Goal: Task Accomplishment & Management: Manage account settings

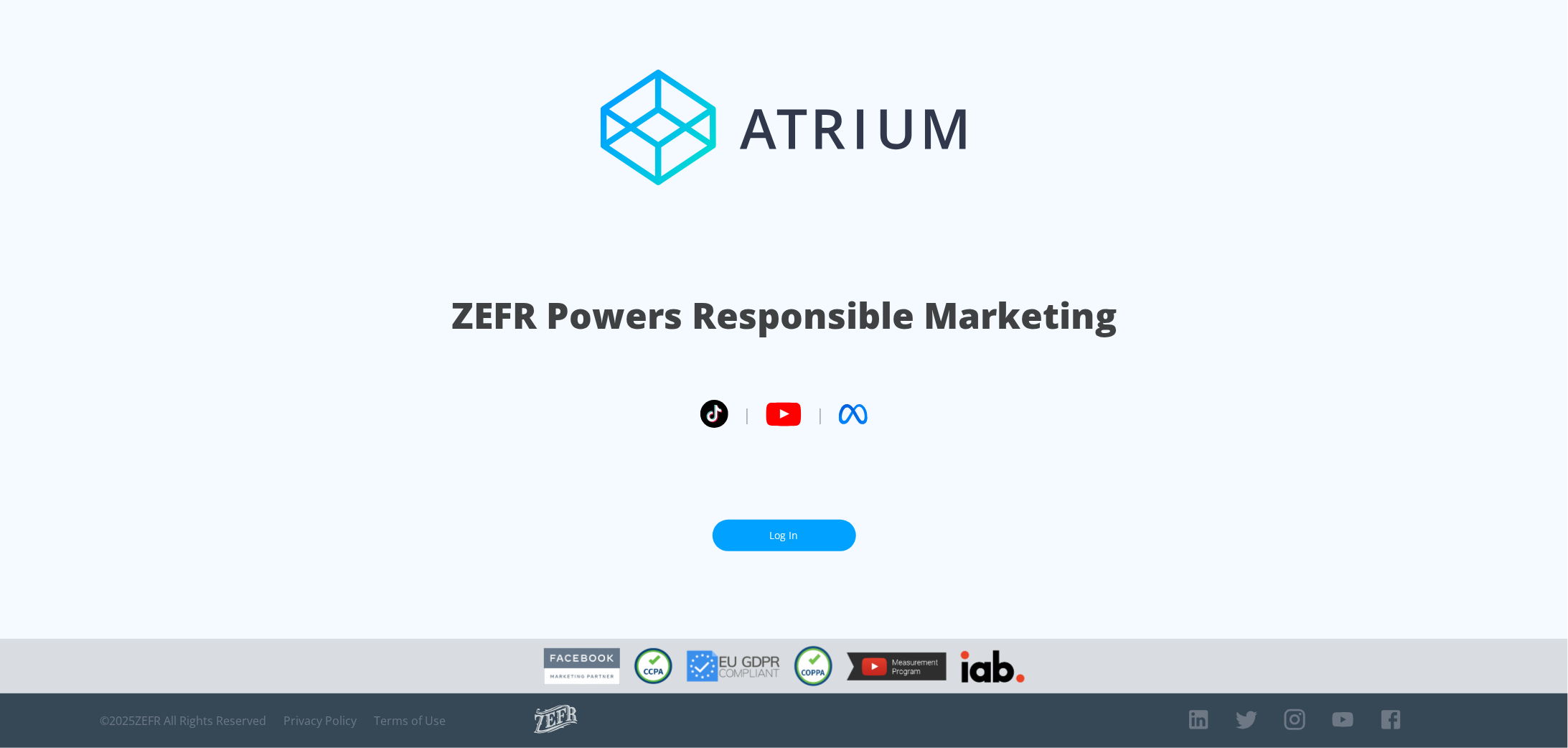
click at [774, 549] on link "Log In" at bounding box center [784, 536] width 143 height 32
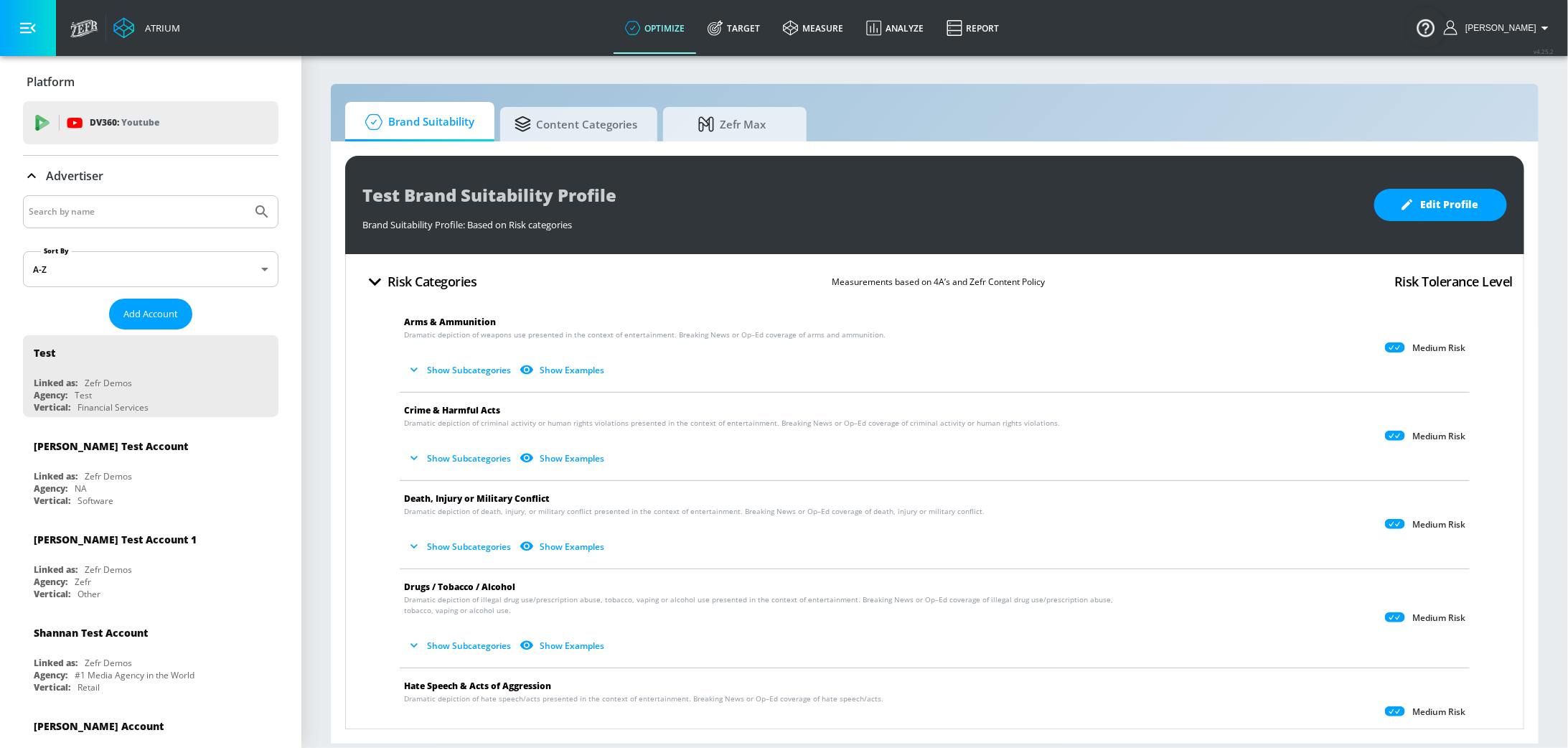
click at [136, 220] on input "Search by name" at bounding box center [137, 212] width 218 height 19
click at [246, 196] on button "Submit Search" at bounding box center [262, 212] width 32 height 32
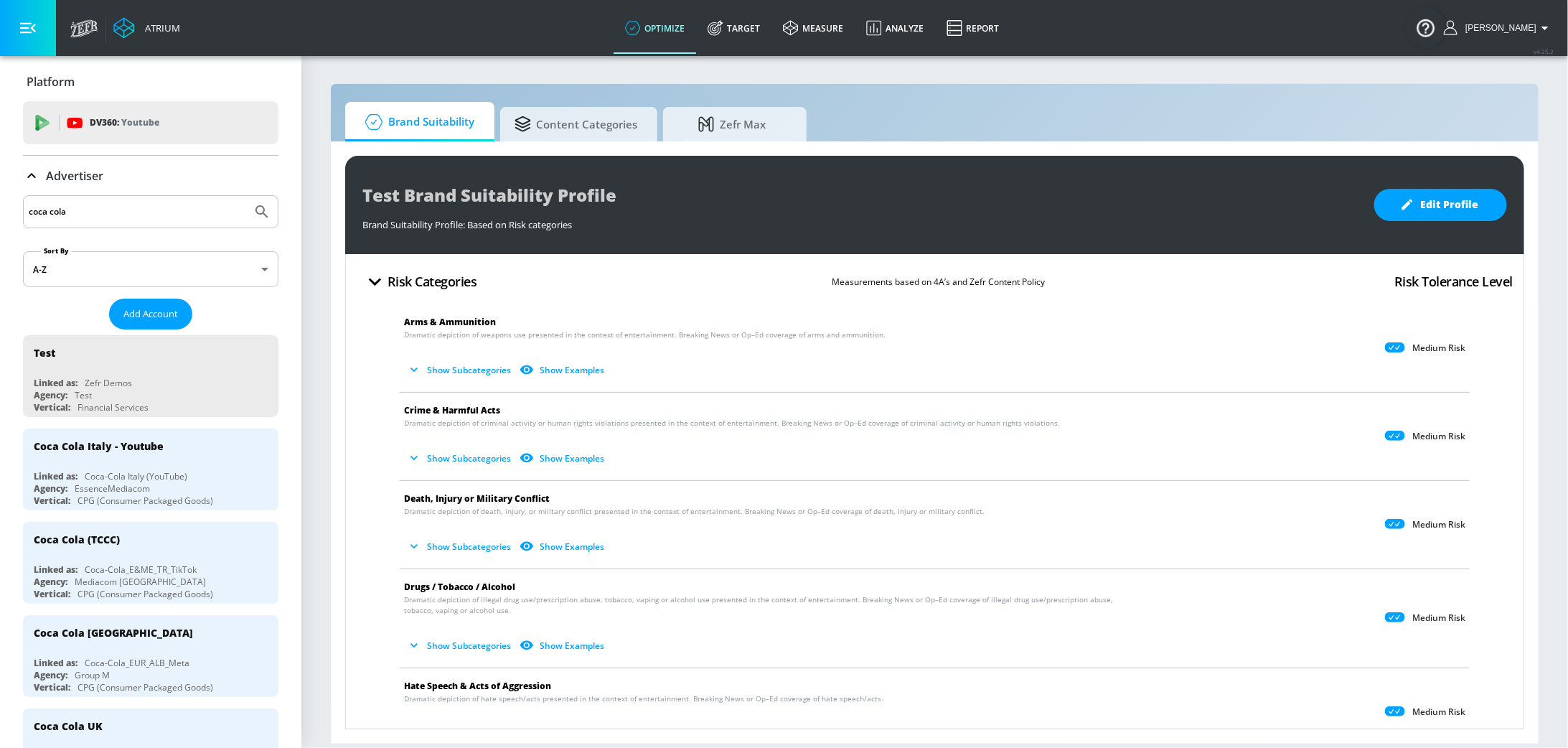
click at [146, 201] on div "coca cola" at bounding box center [150, 212] width 256 height 33
click at [146, 203] on input "coca cola" at bounding box center [137, 212] width 218 height 19
click at [160, 205] on input "coca cola" at bounding box center [137, 212] width 218 height 19
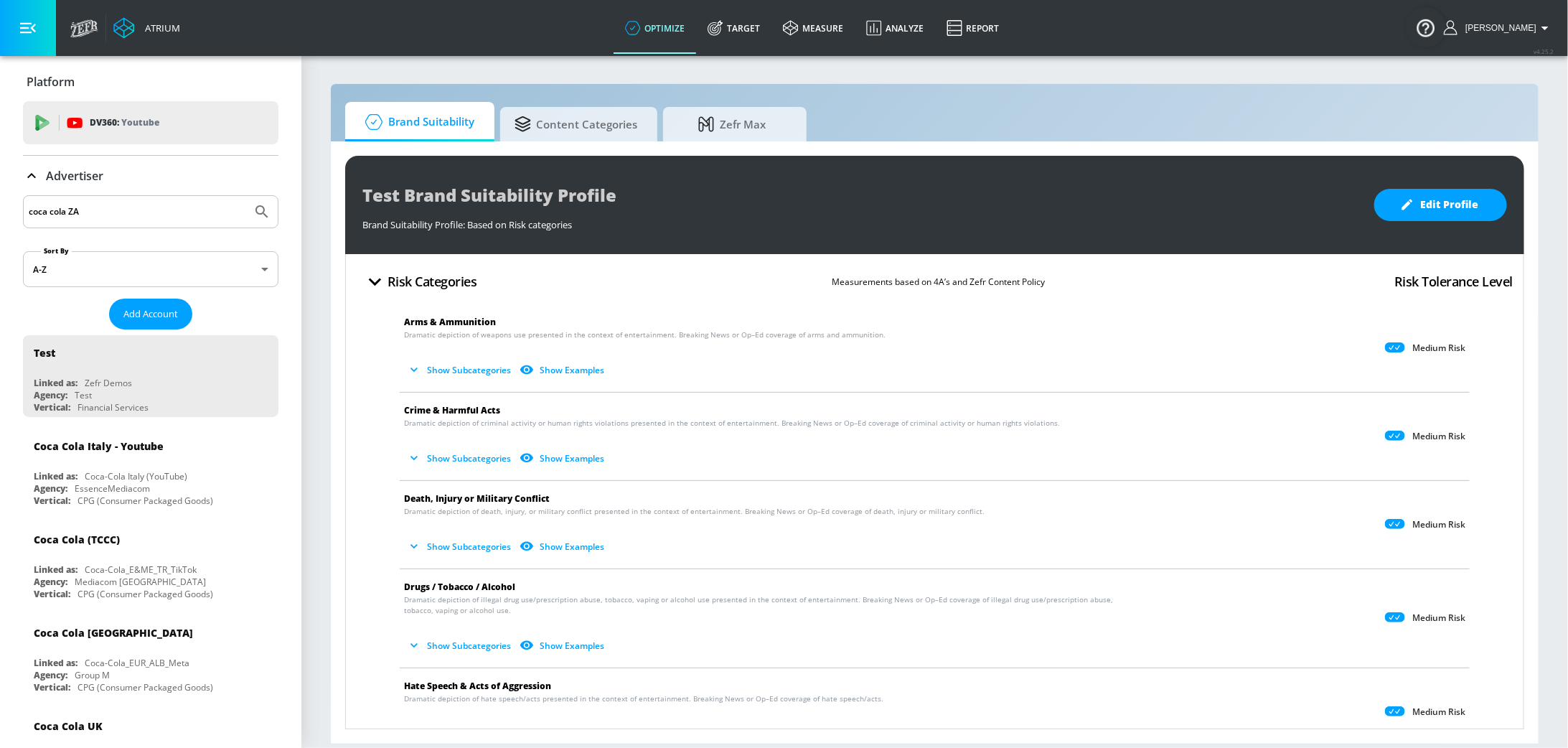
click at [246, 196] on button "Submit Search" at bounding box center [262, 212] width 32 height 32
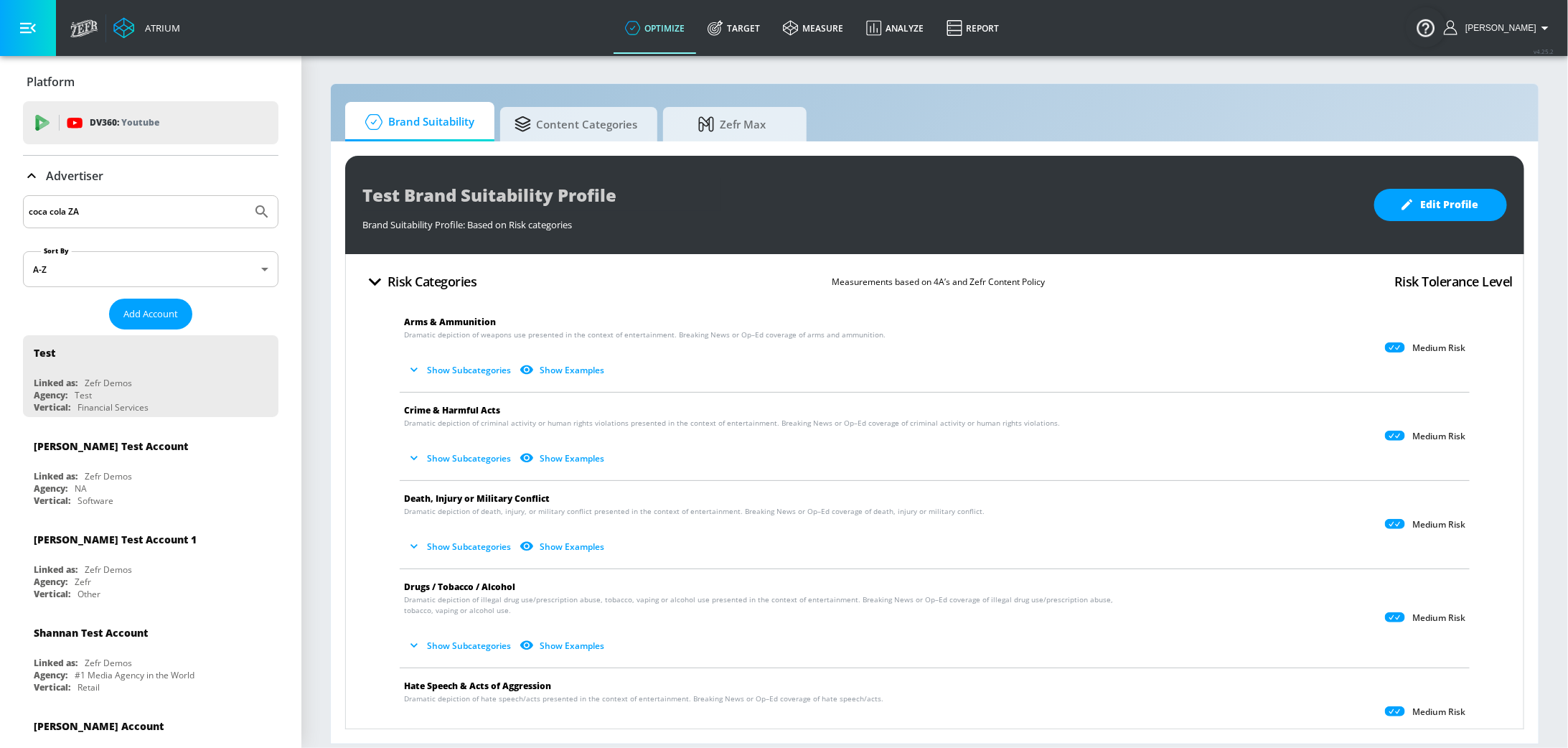
click at [133, 209] on input "coca cola ZA" at bounding box center [137, 212] width 218 height 19
click at [246, 196] on button "Submit Search" at bounding box center [262, 212] width 32 height 32
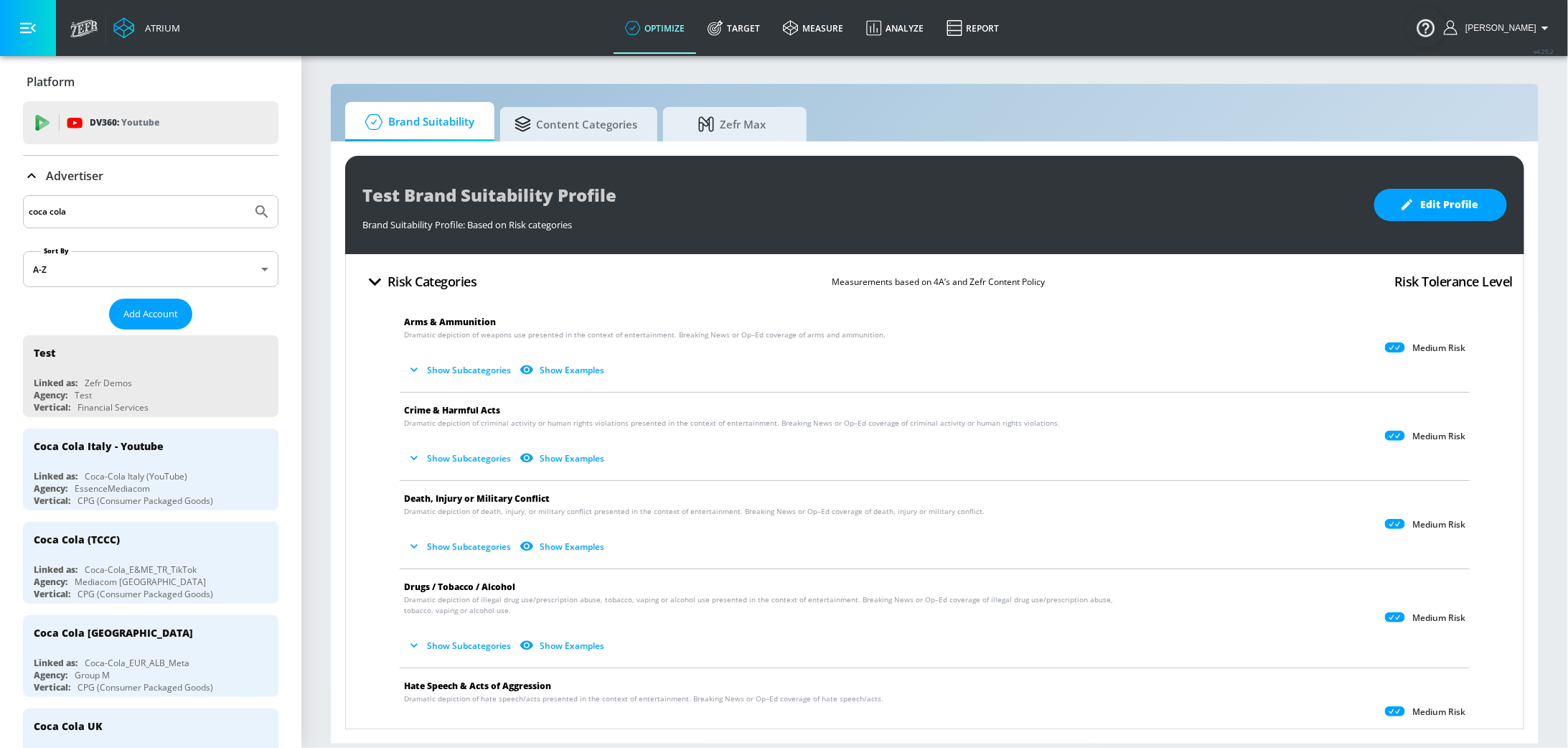
click at [158, 209] on input "coca cola" at bounding box center [137, 212] width 218 height 19
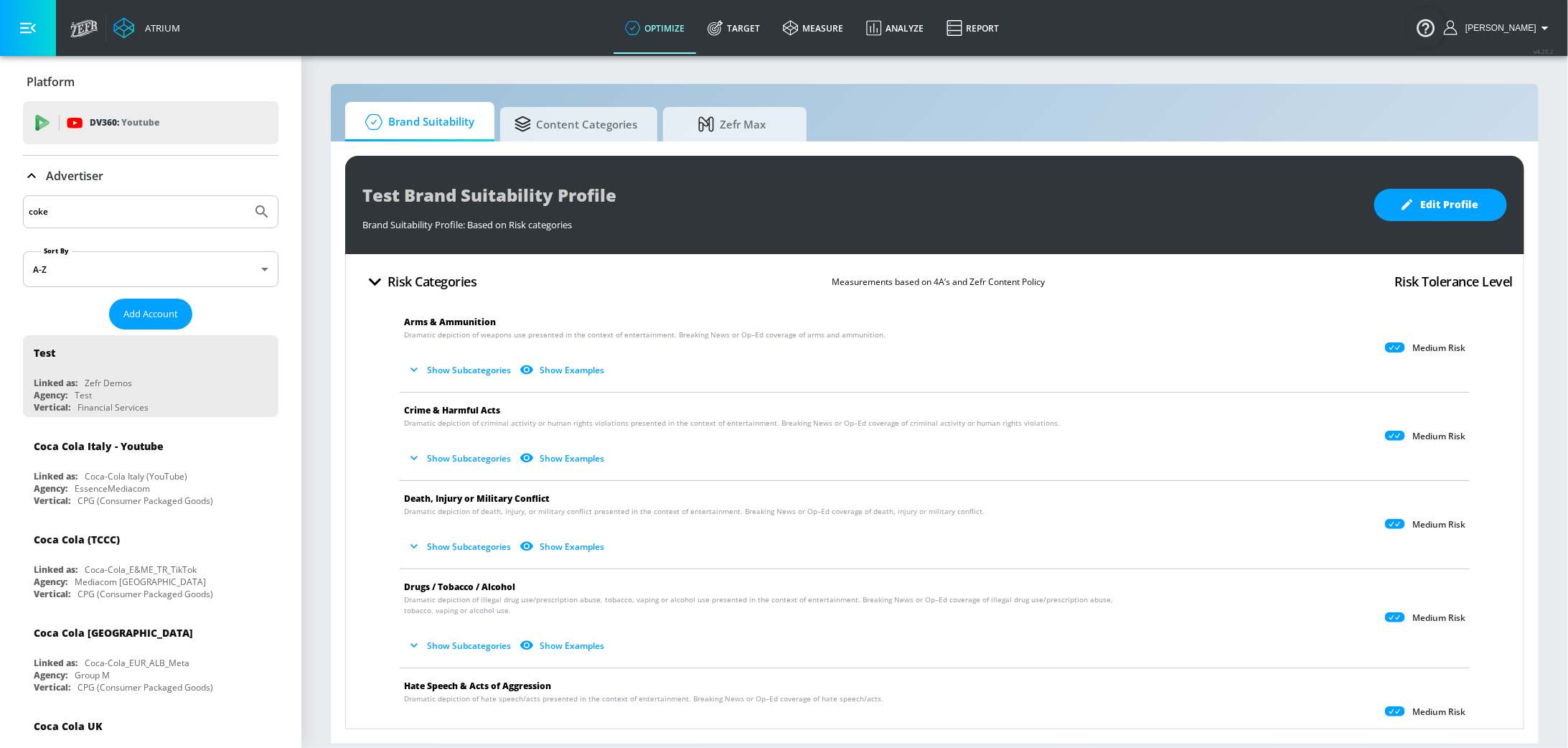
click at [246, 196] on button "Submit Search" at bounding box center [262, 212] width 32 height 32
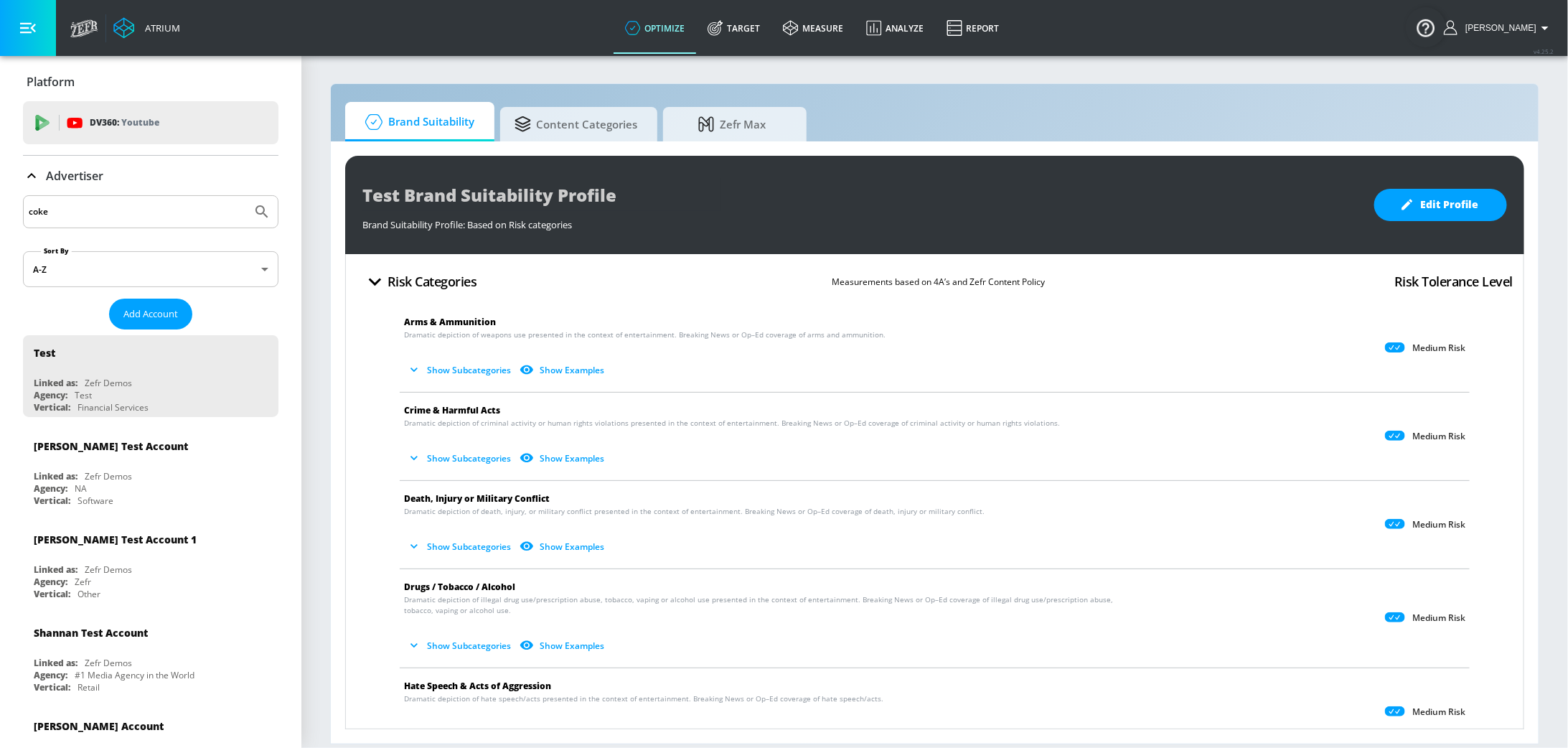
click at [81, 208] on input "coke" at bounding box center [137, 212] width 218 height 19
click at [246, 196] on button "Submit Search" at bounding box center [262, 212] width 32 height 32
click at [58, 220] on input "KAZ" at bounding box center [137, 212] width 218 height 19
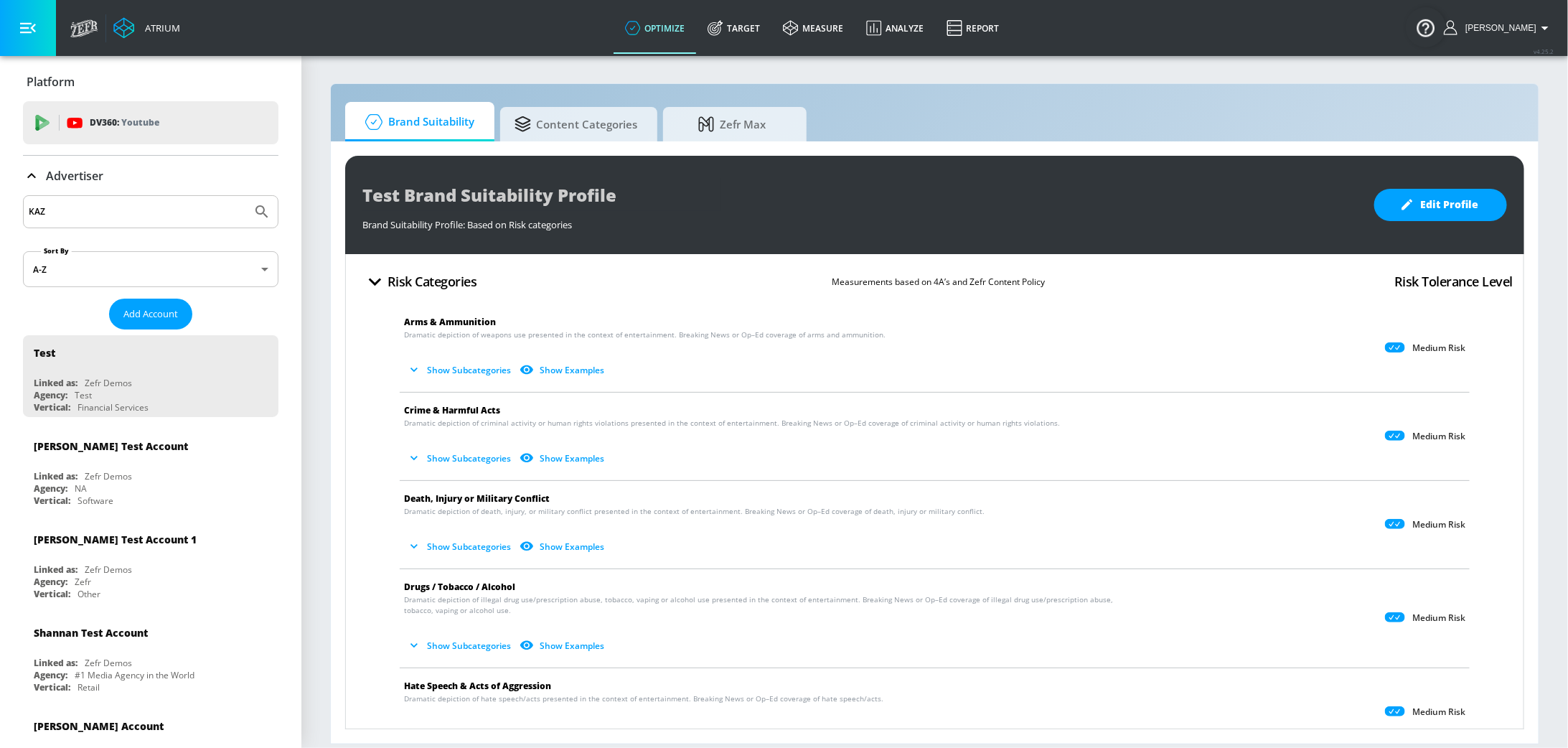
click at [58, 220] on input "KAZ" at bounding box center [137, 212] width 218 height 19
click at [246, 196] on button "Submit Search" at bounding box center [262, 212] width 32 height 32
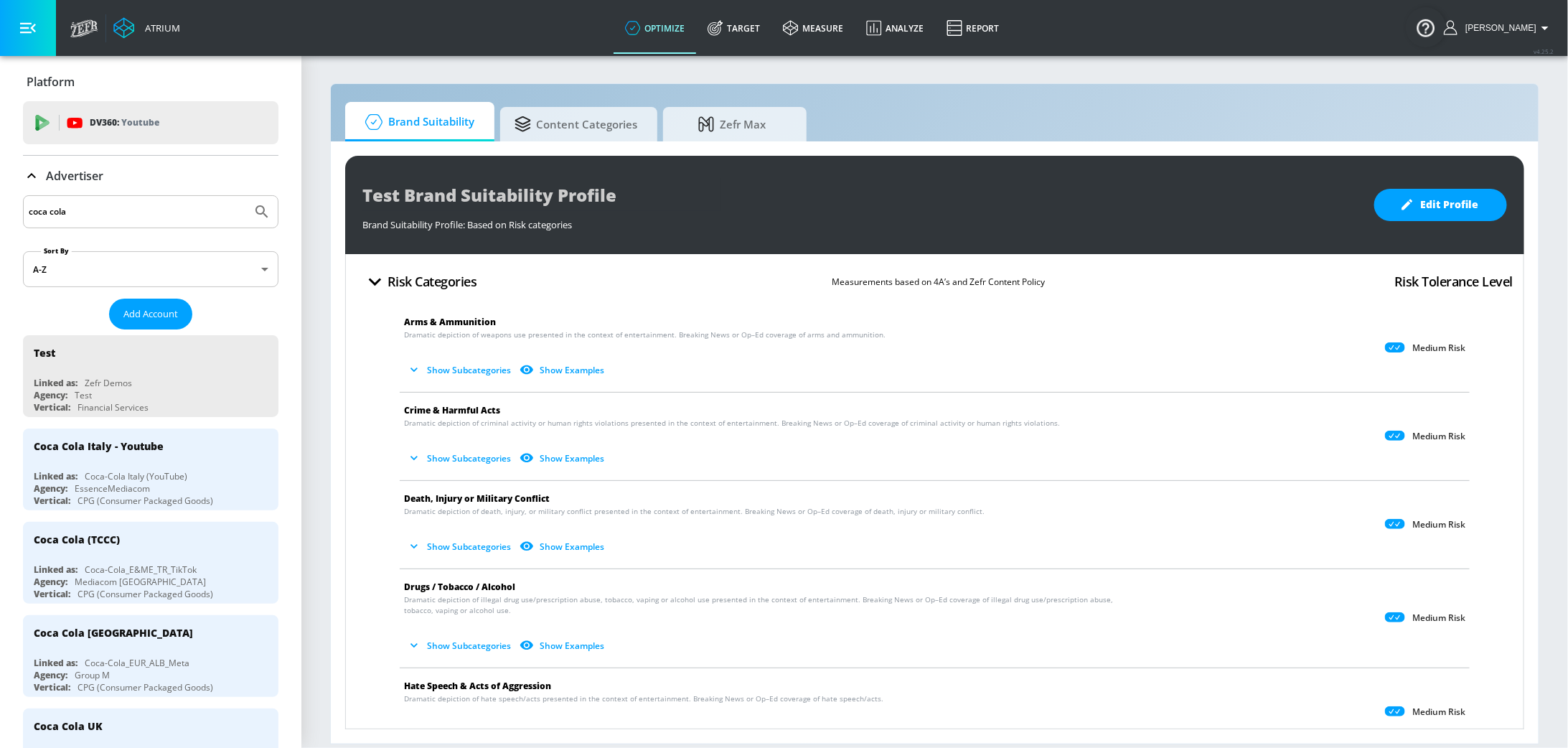
click at [74, 214] on input "coca cola" at bounding box center [137, 212] width 218 height 19
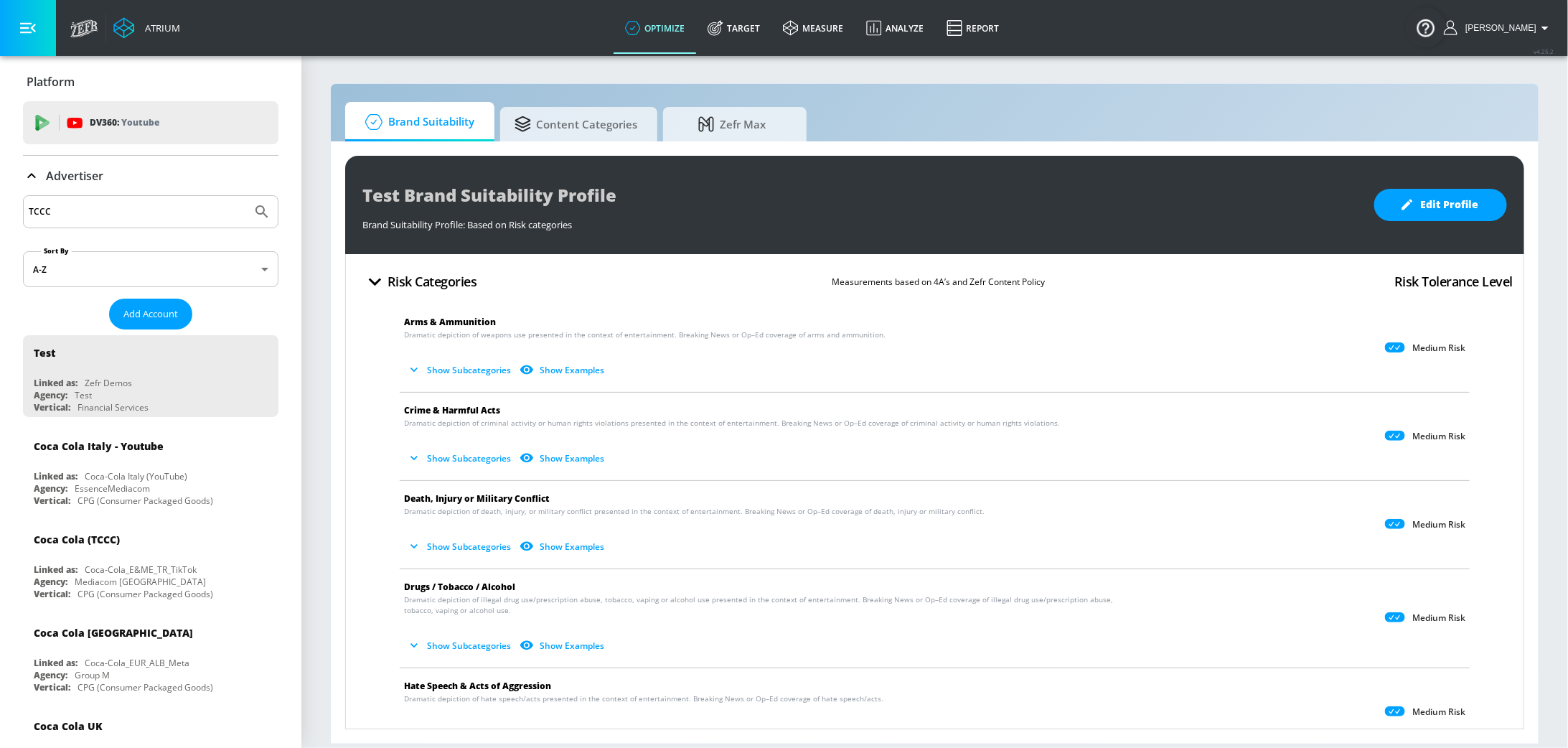
type input "TCCC"
click at [246, 196] on button "Submit Search" at bounding box center [262, 212] width 32 height 32
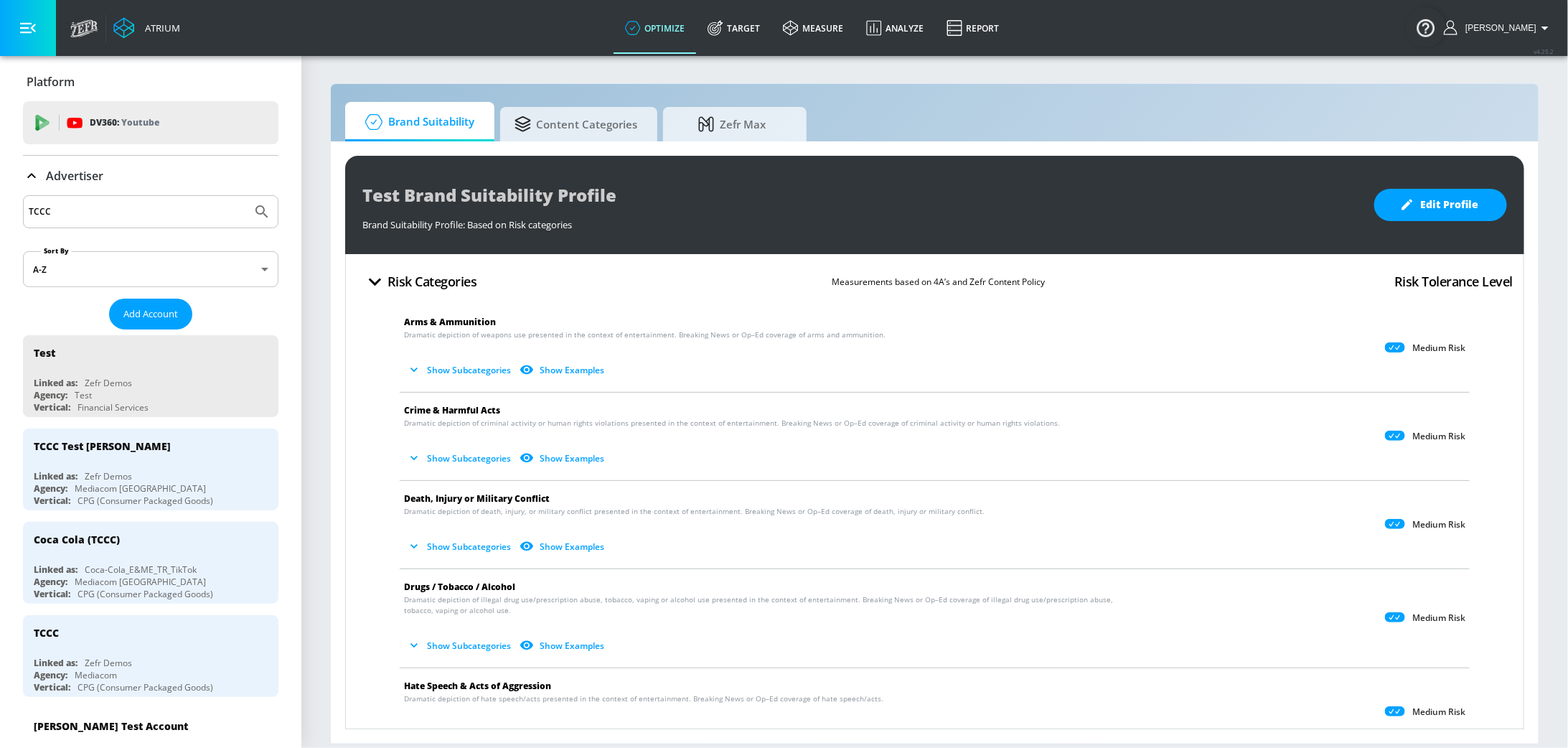
click at [206, 208] on input "TCCC" at bounding box center [137, 212] width 218 height 19
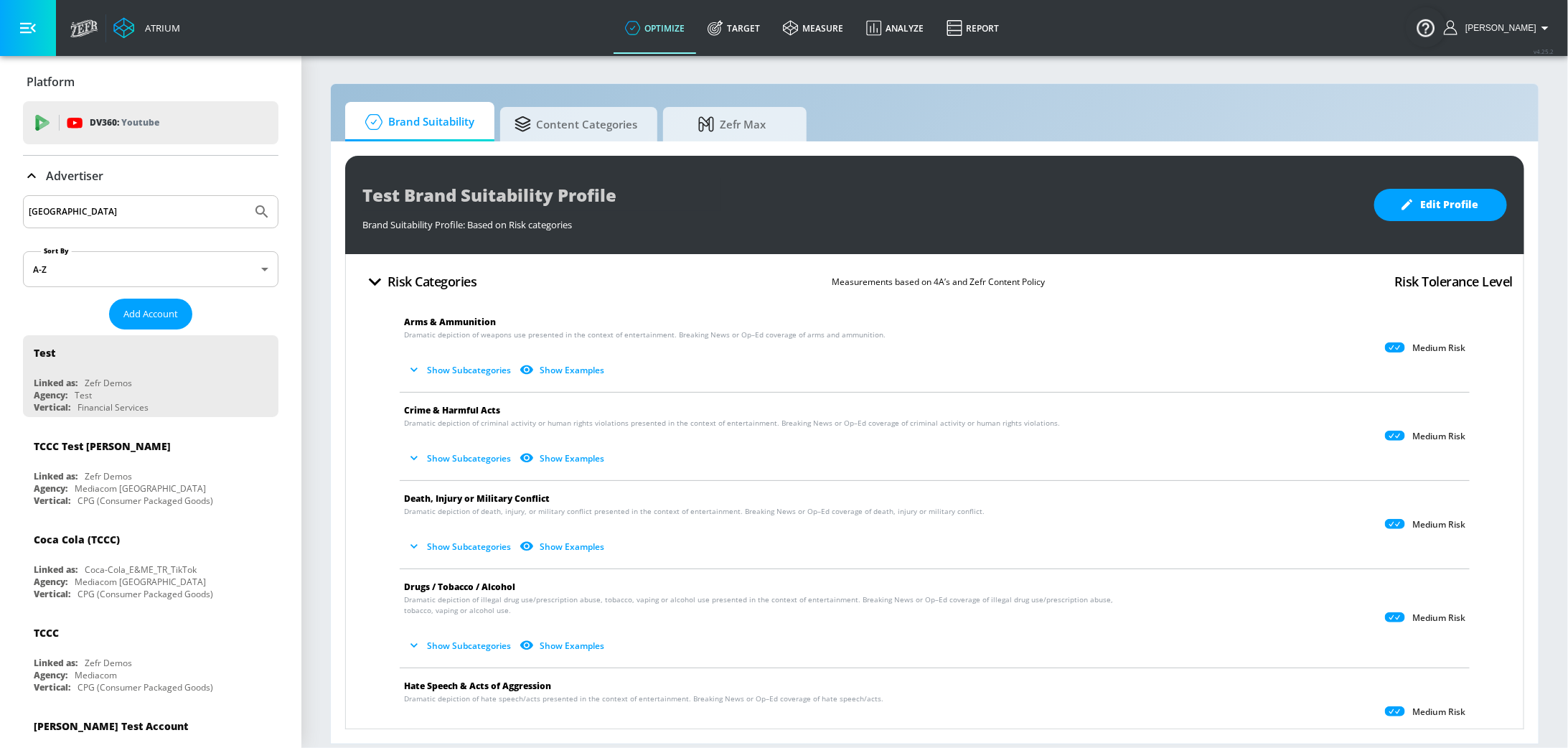
type input "[GEOGRAPHIC_DATA]"
click at [246, 196] on button "Submit Search" at bounding box center [262, 212] width 32 height 32
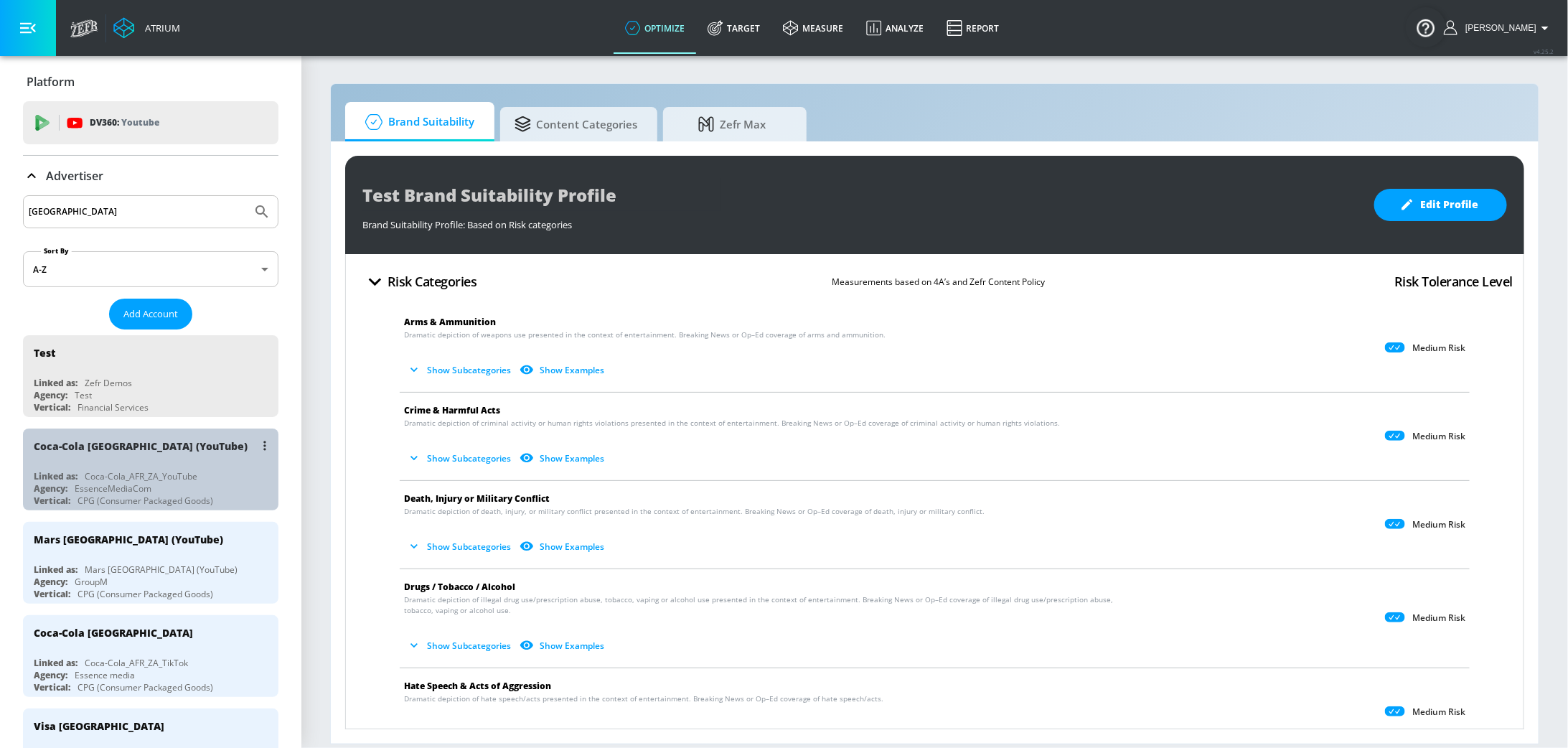
click at [108, 470] on div "Coca-Cola_AFR_ZA_YouTube" at bounding box center [141, 476] width 112 height 12
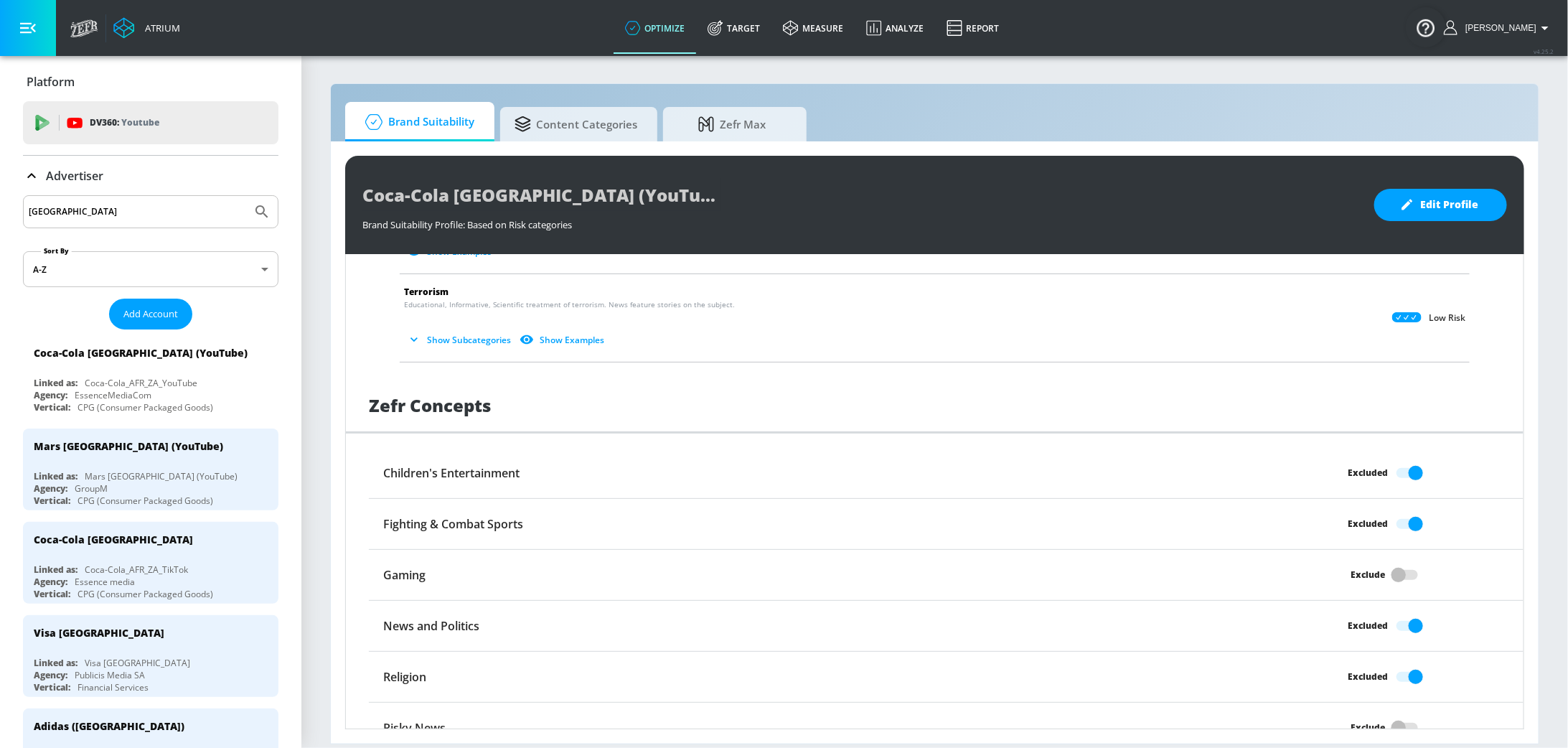
scroll to position [1031, 0]
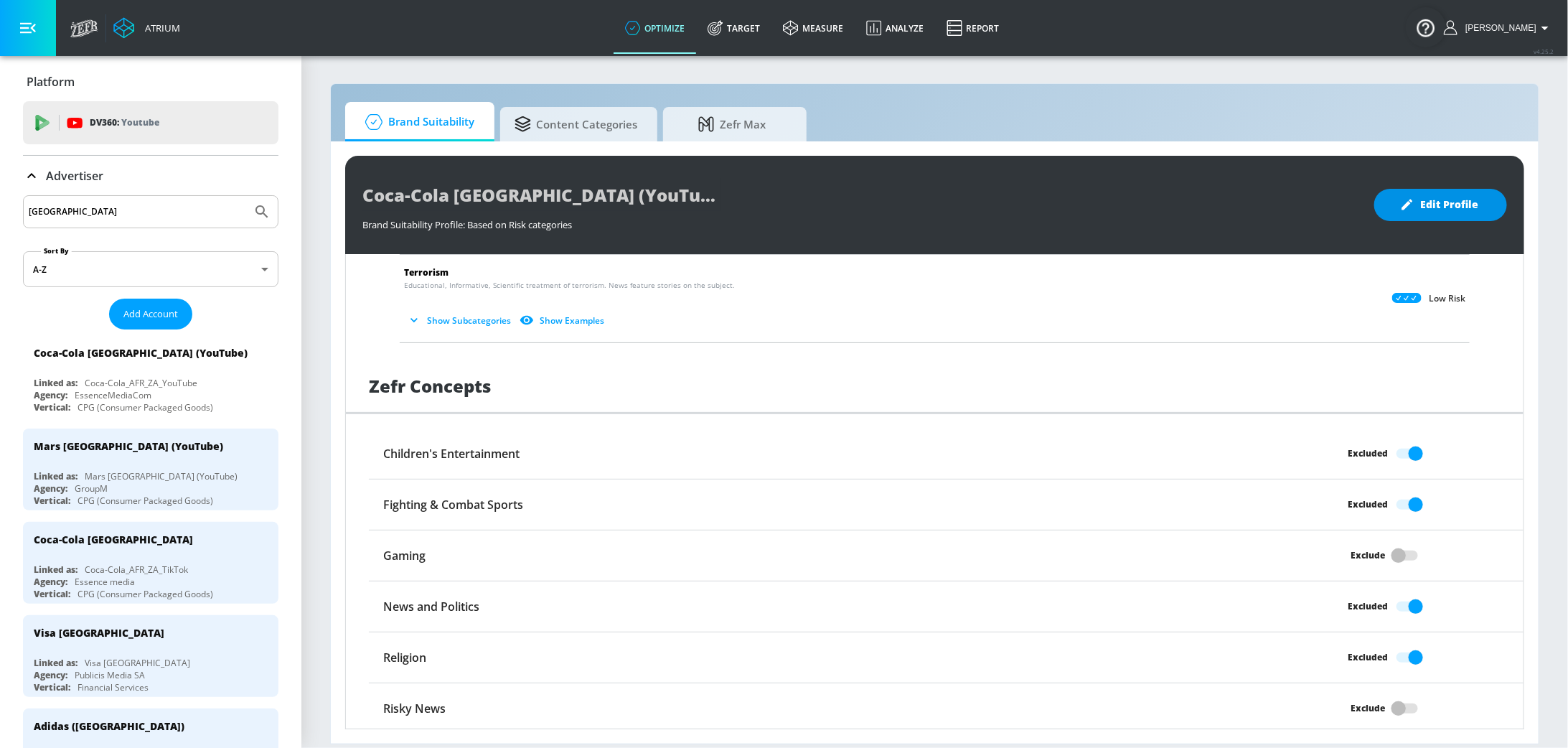
click at [1496, 207] on button "Edit Profile" at bounding box center [1441, 204] width 133 height 32
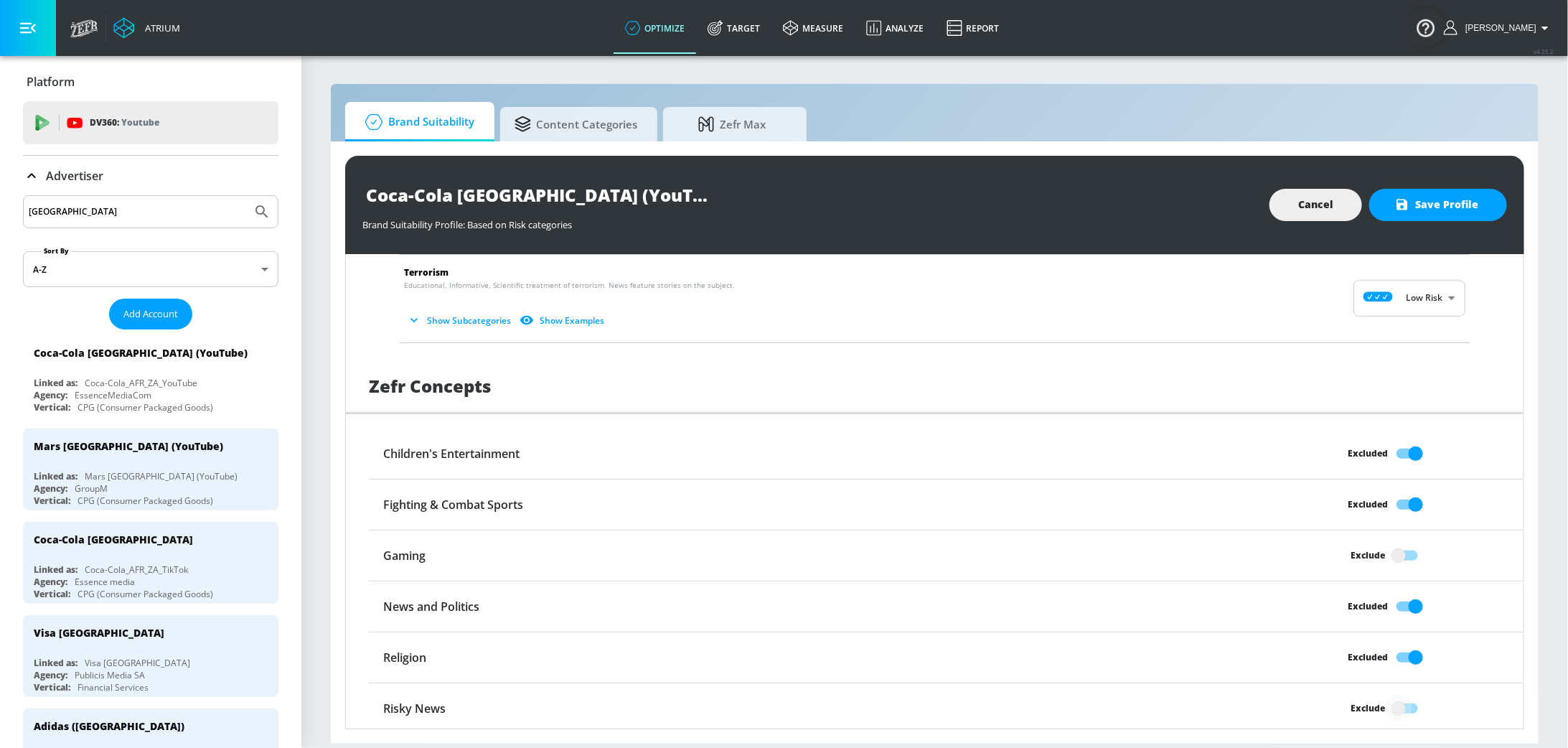
click at [1404, 706] on input "Exclude" at bounding box center [1398, 708] width 81 height 27
checkbox input "true"
click at [1481, 209] on button "Save Profile" at bounding box center [1438, 204] width 138 height 32
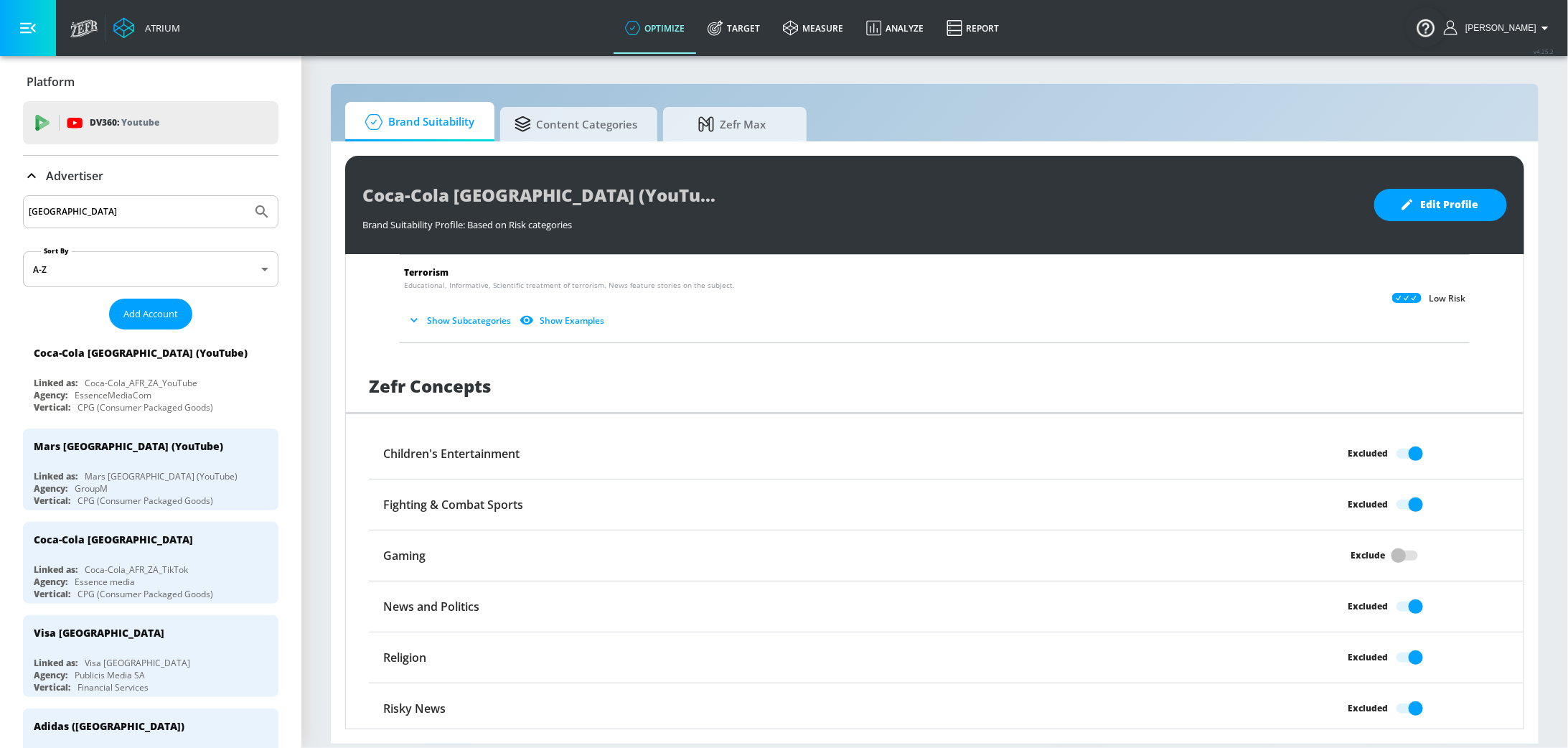
scroll to position [0, 0]
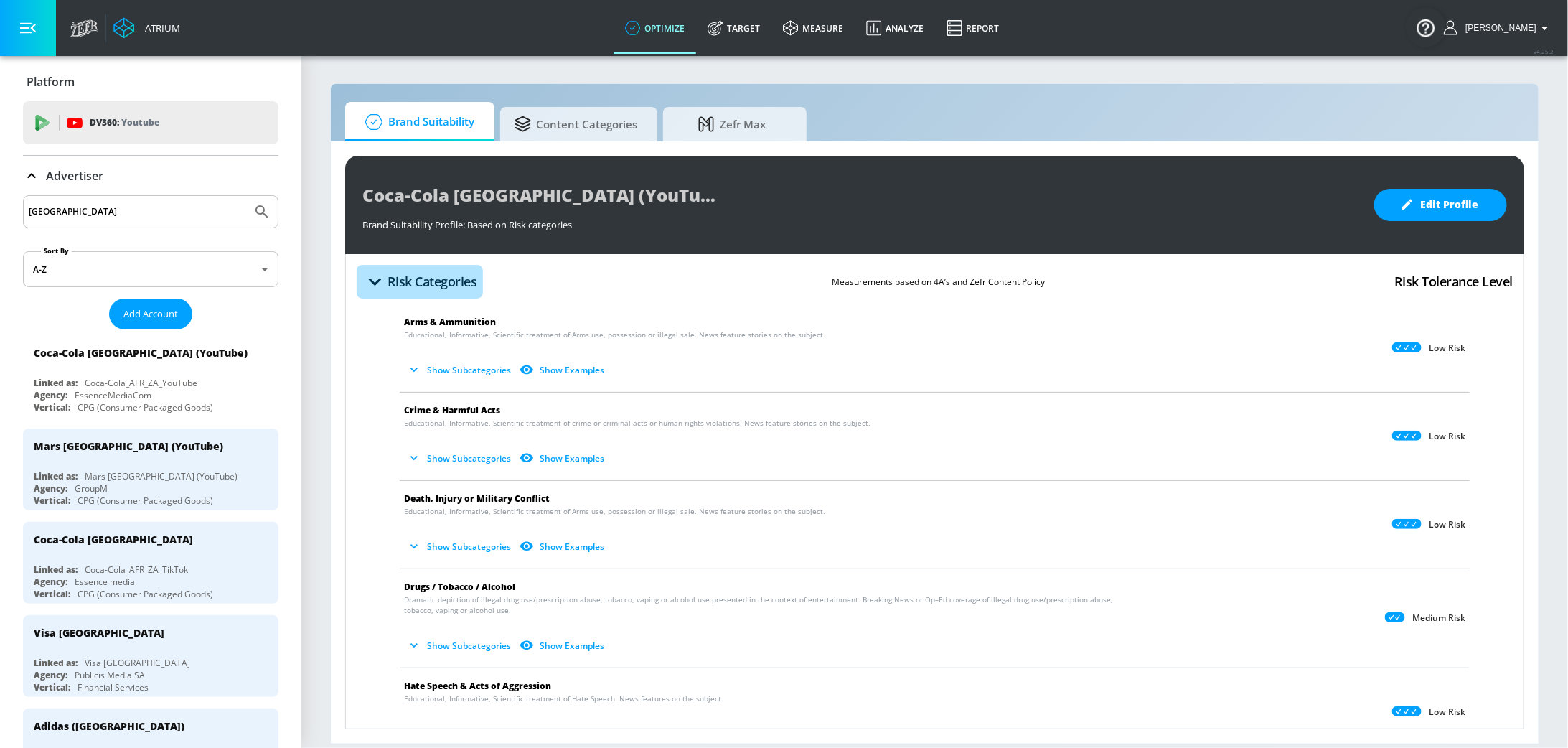
click at [423, 265] on button "Risk Categories" at bounding box center [419, 281] width 127 height 34
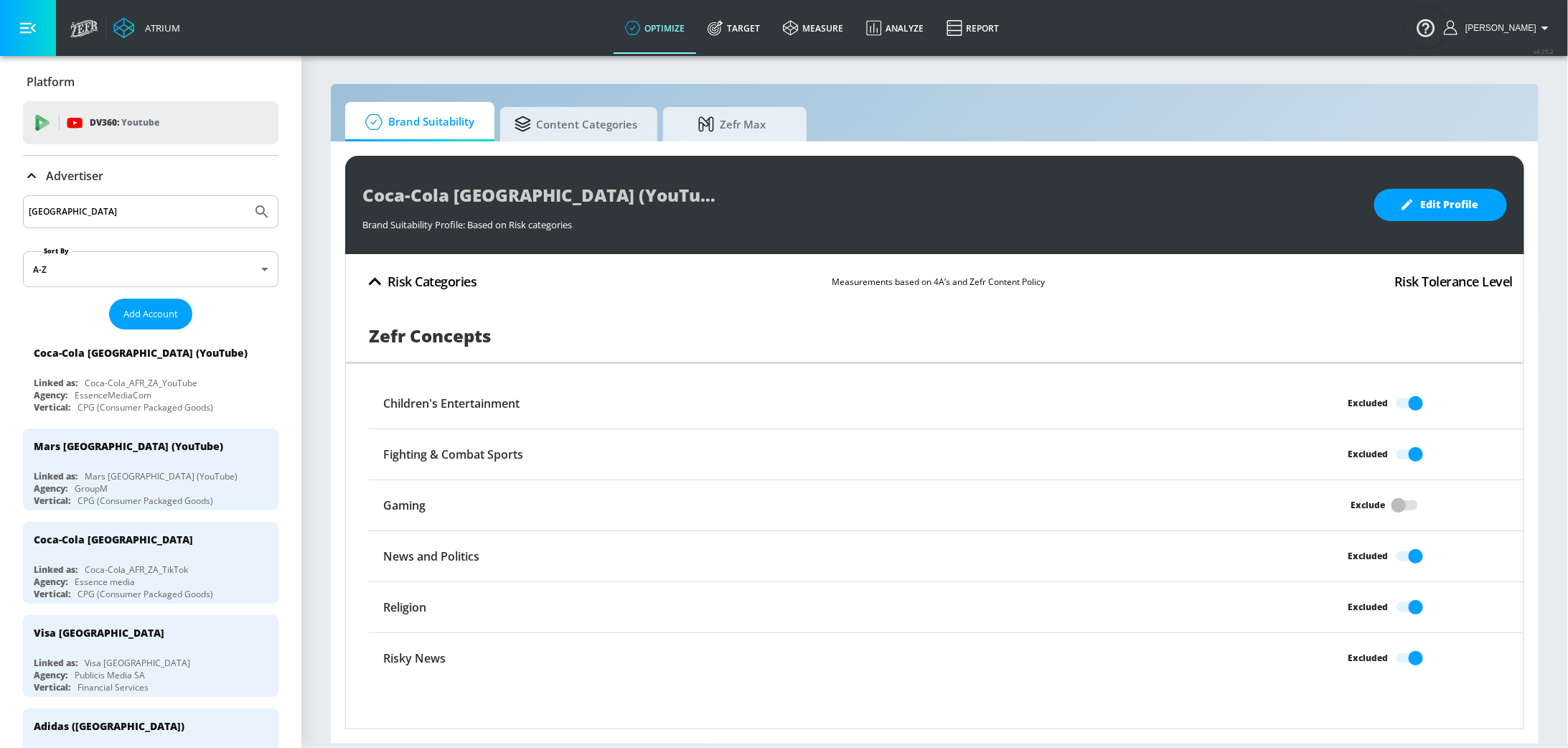
click at [396, 275] on h4 "Risk Categories" at bounding box center [432, 281] width 89 height 20
